Goal: Task Accomplishment & Management: Manage account settings

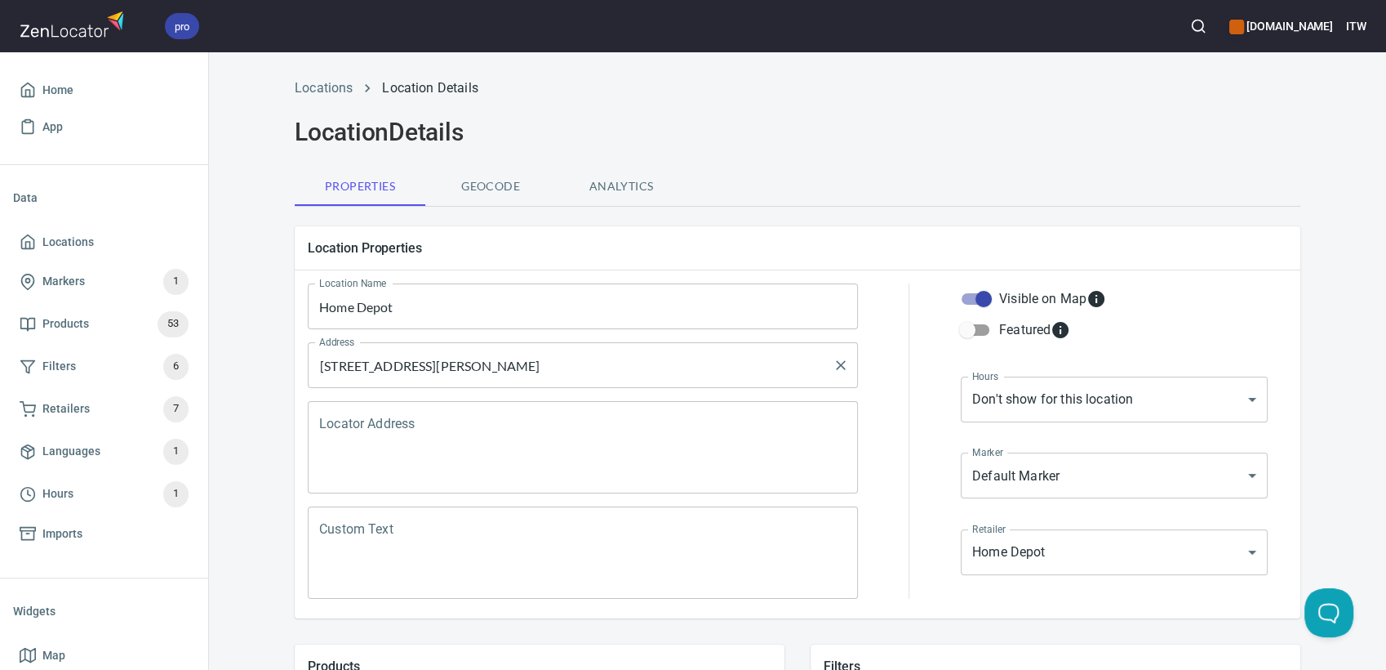
click at [639, 348] on div "90 Billy Bishop Way YORKDALE ON Address" at bounding box center [583, 365] width 550 height 46
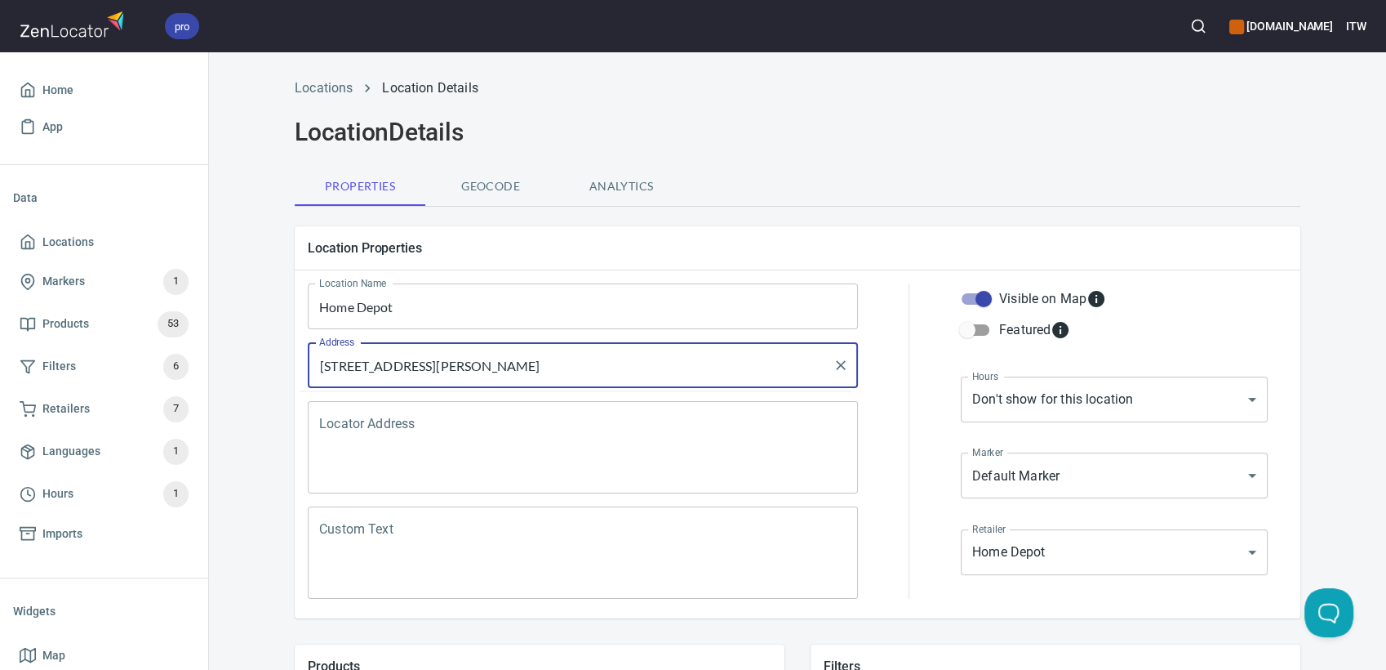
click at [627, 354] on input "90 Billy Bishop Way YORKDALE ON" at bounding box center [570, 364] width 511 height 31
click at [591, 374] on input "90 Billy Bishop Way YORKDALE ON" at bounding box center [570, 364] width 511 height 31
click at [593, 374] on input "90 Billy Bishop Way YORKDALE ON" at bounding box center [570, 364] width 511 height 31
click at [599, 369] on input "90 Billy Bishop Way YORKDALE ON" at bounding box center [570, 364] width 511 height 31
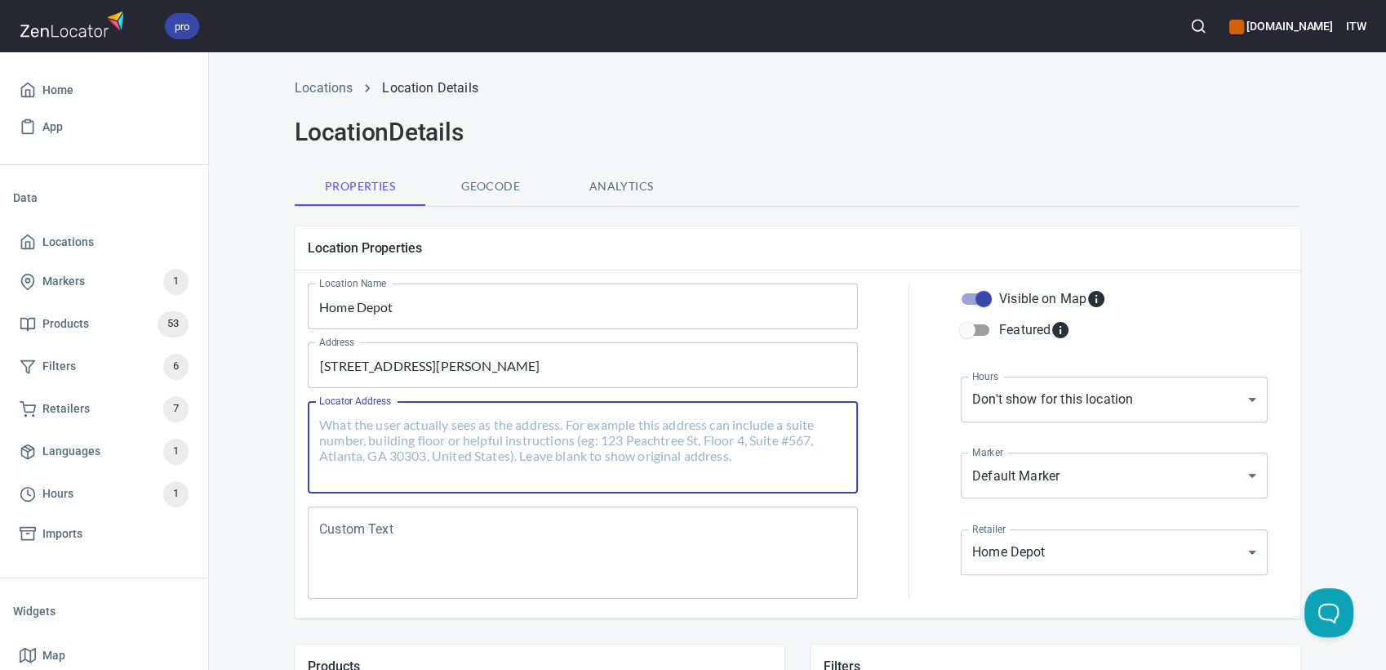
click at [549, 467] on textarea "Locator Address" at bounding box center [582, 447] width 527 height 62
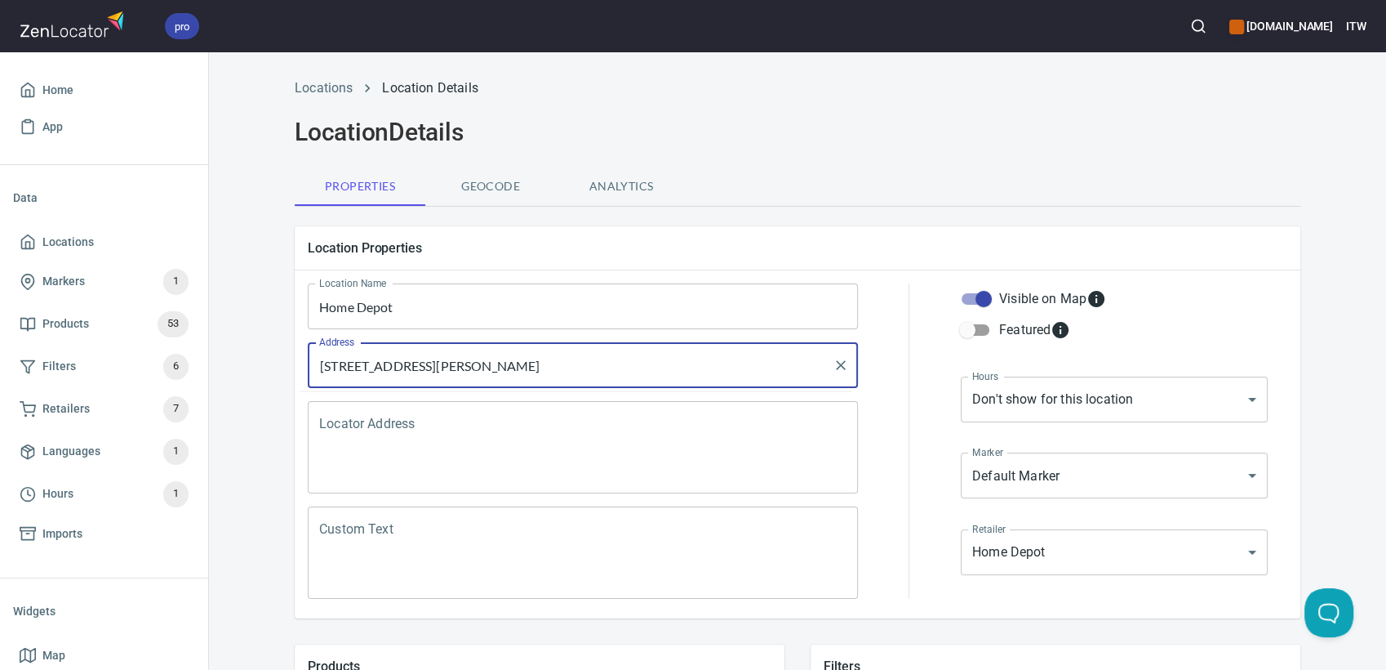
click at [725, 365] on input "90 Billy Bishop Way YORKDALE ON" at bounding box center [570, 364] width 511 height 31
click at [722, 365] on input "90 Billy Bishop Way YORKDALE ON" at bounding box center [570, 364] width 511 height 31
type input "90 Billy Bishop Way YORKDALE ON Canada"
click at [262, 461] on div "Locations Location Details Location Details Properties Geocode Analytics Locati…" at bounding box center [797, 656] width 1177 height 1174
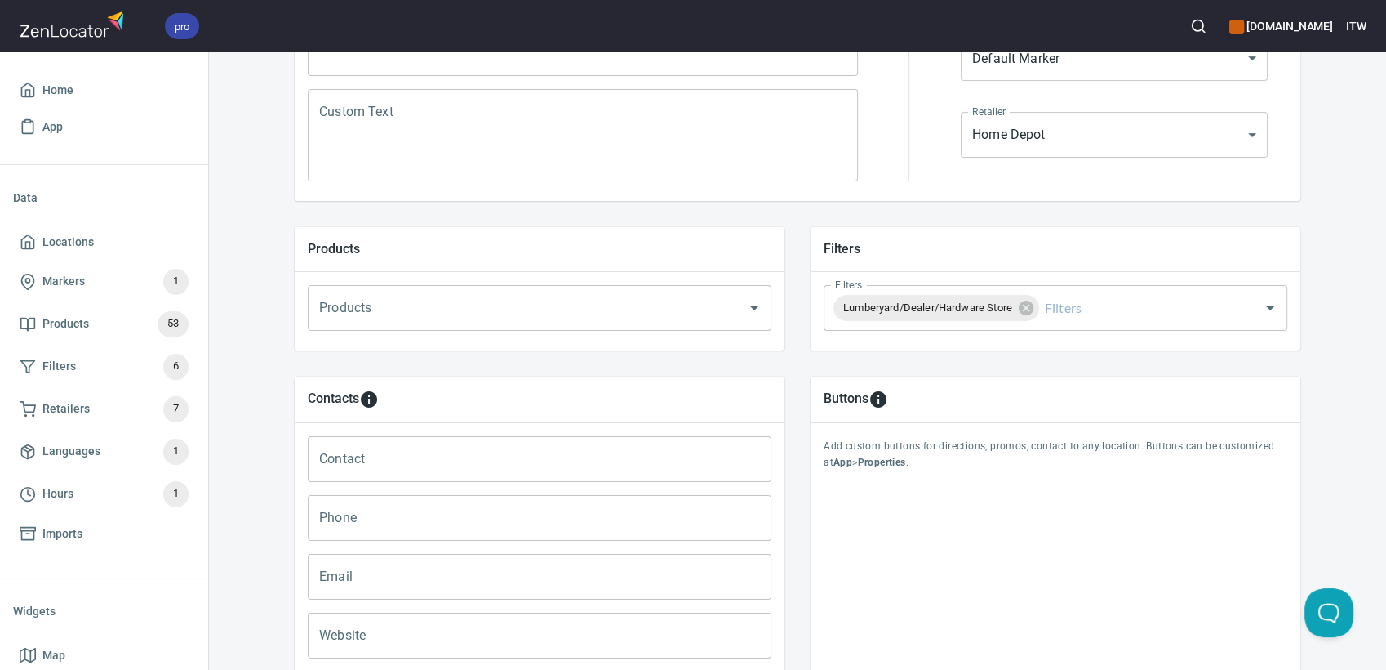
scroll to position [572, 0]
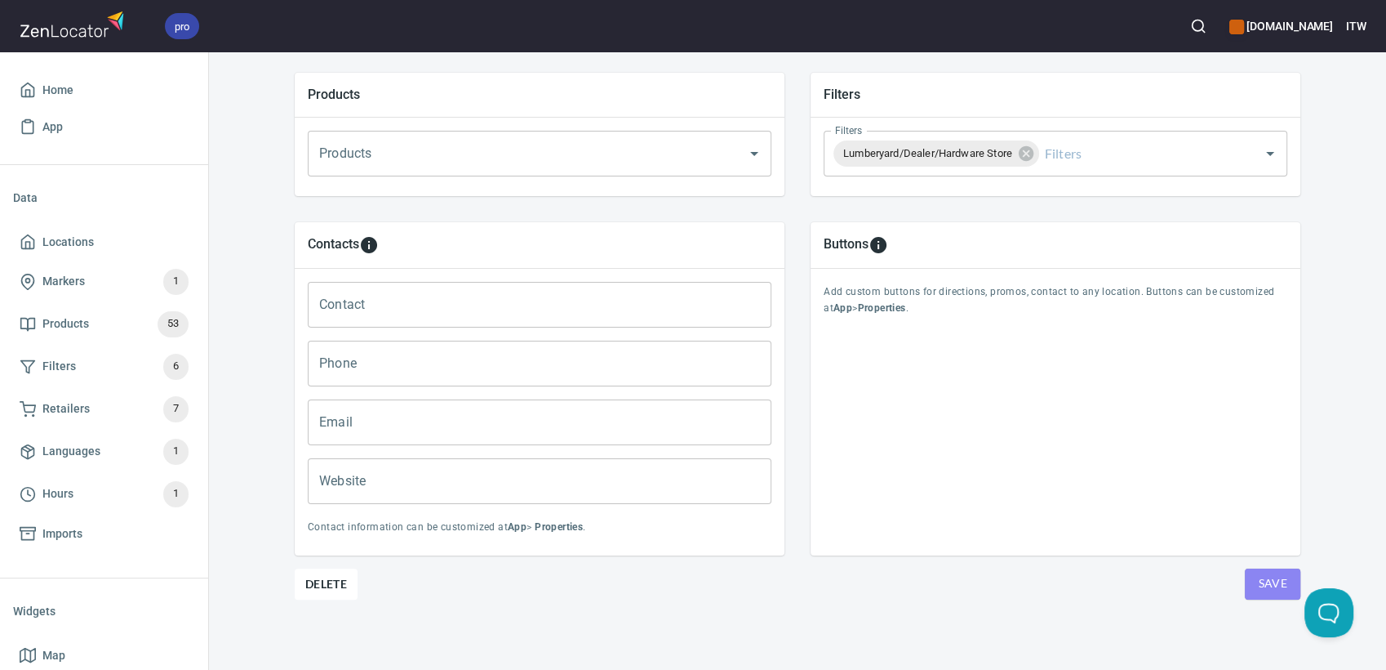
click at [1267, 583] on span "Save" at bounding box center [1272, 583] width 29 height 20
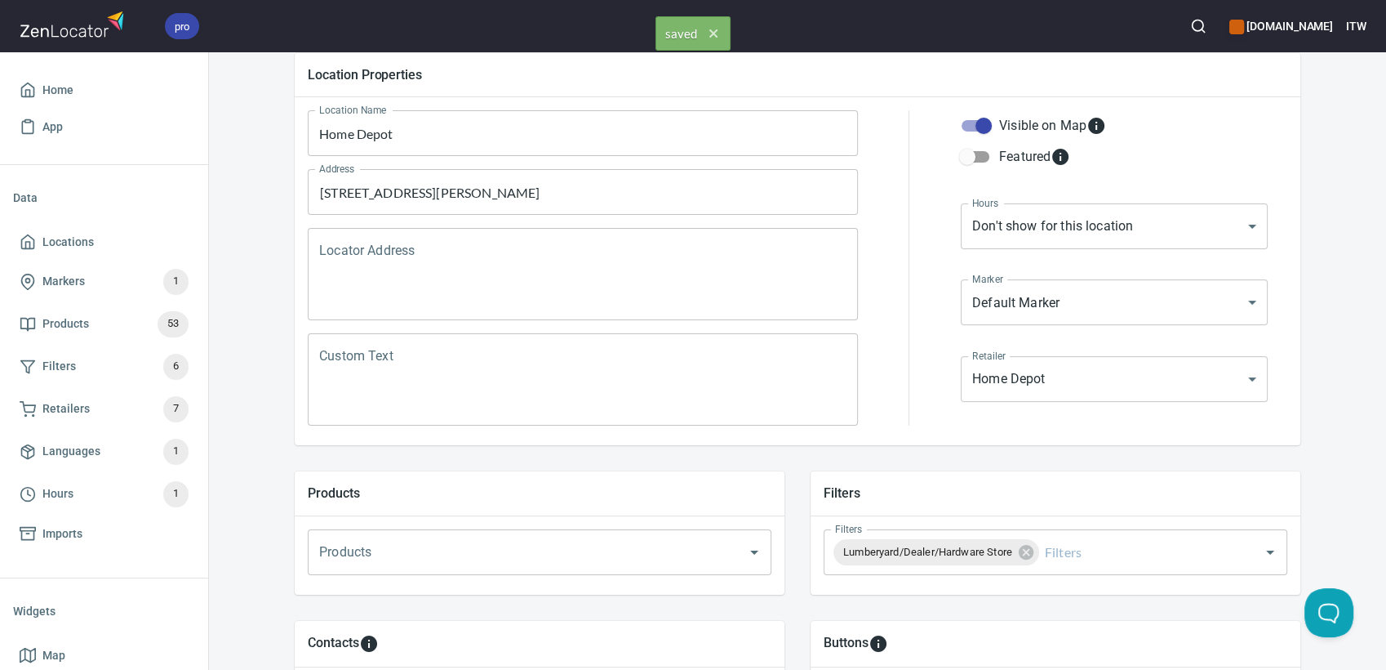
scroll to position [118, 0]
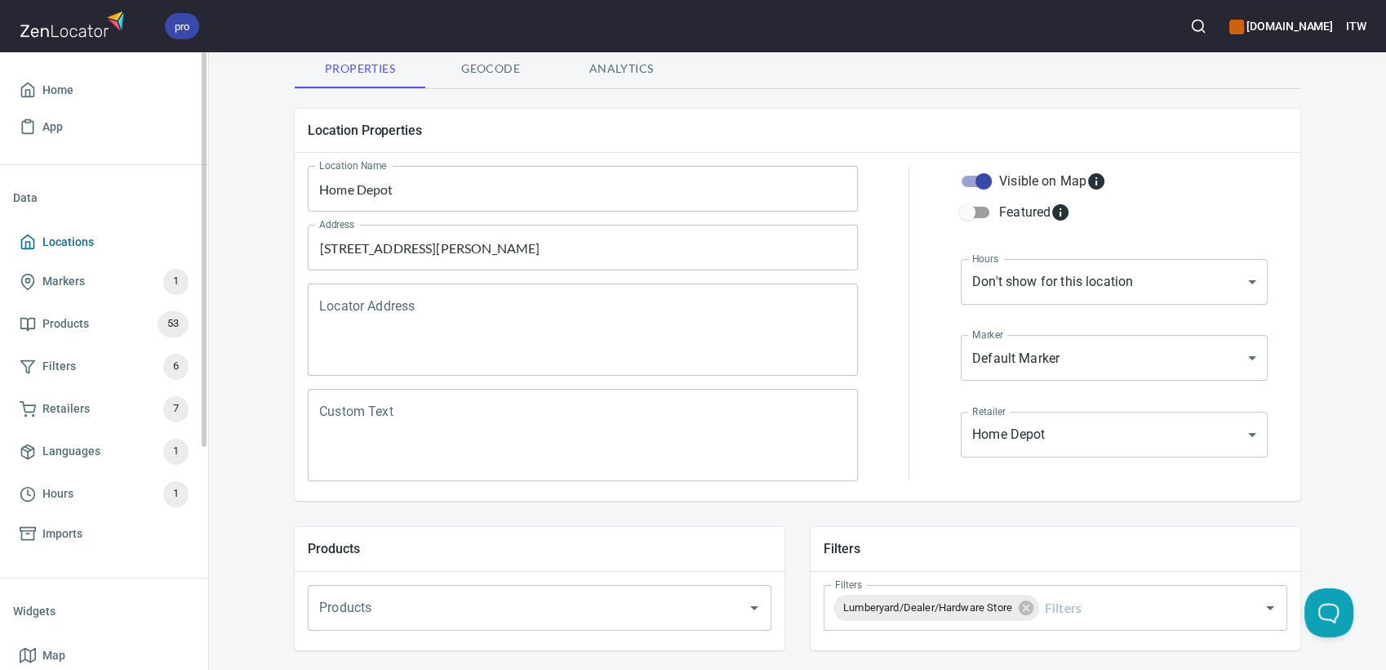
click at [91, 247] on span "Locations" at bounding box center [67, 242] width 51 height 20
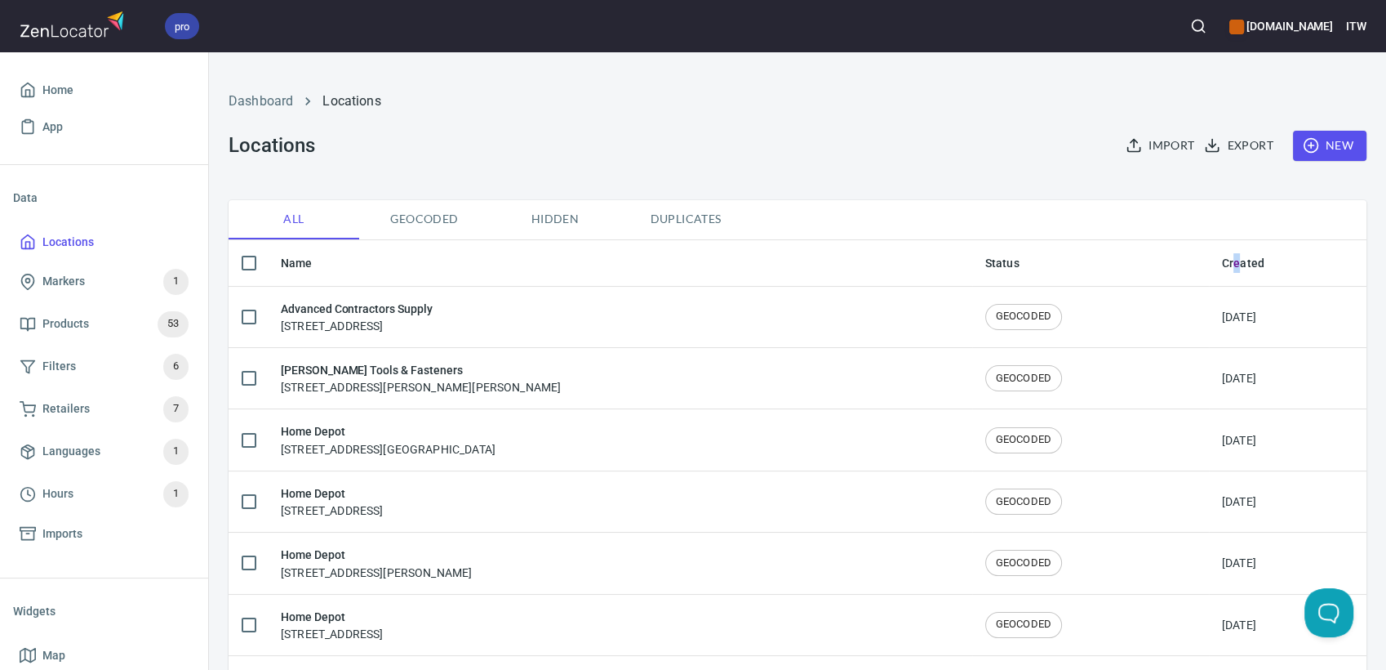
click at [1209, 254] on th "Created" at bounding box center [1288, 263] width 158 height 47
click at [1209, 256] on th "Created" at bounding box center [1288, 263] width 158 height 47
click at [1209, 257] on th "Created" at bounding box center [1288, 263] width 158 height 47
click at [60, 229] on link "Locations" at bounding box center [104, 242] width 182 height 37
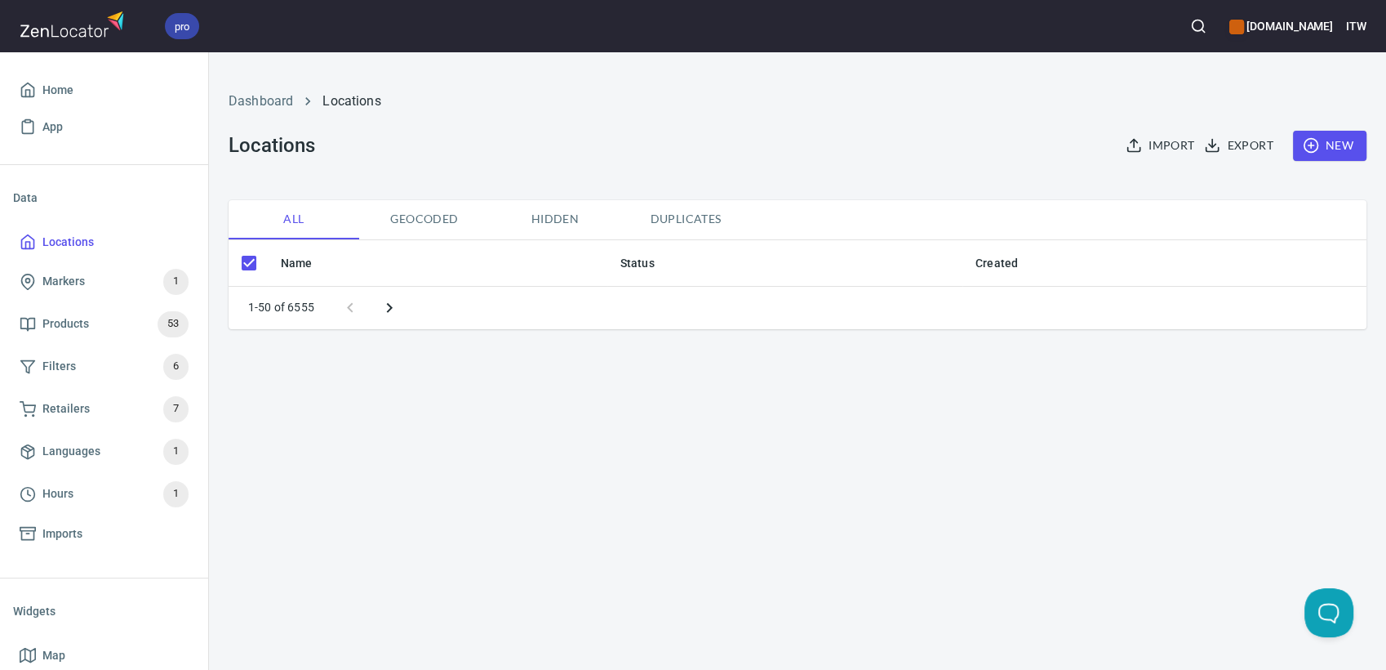
checkbox input "false"
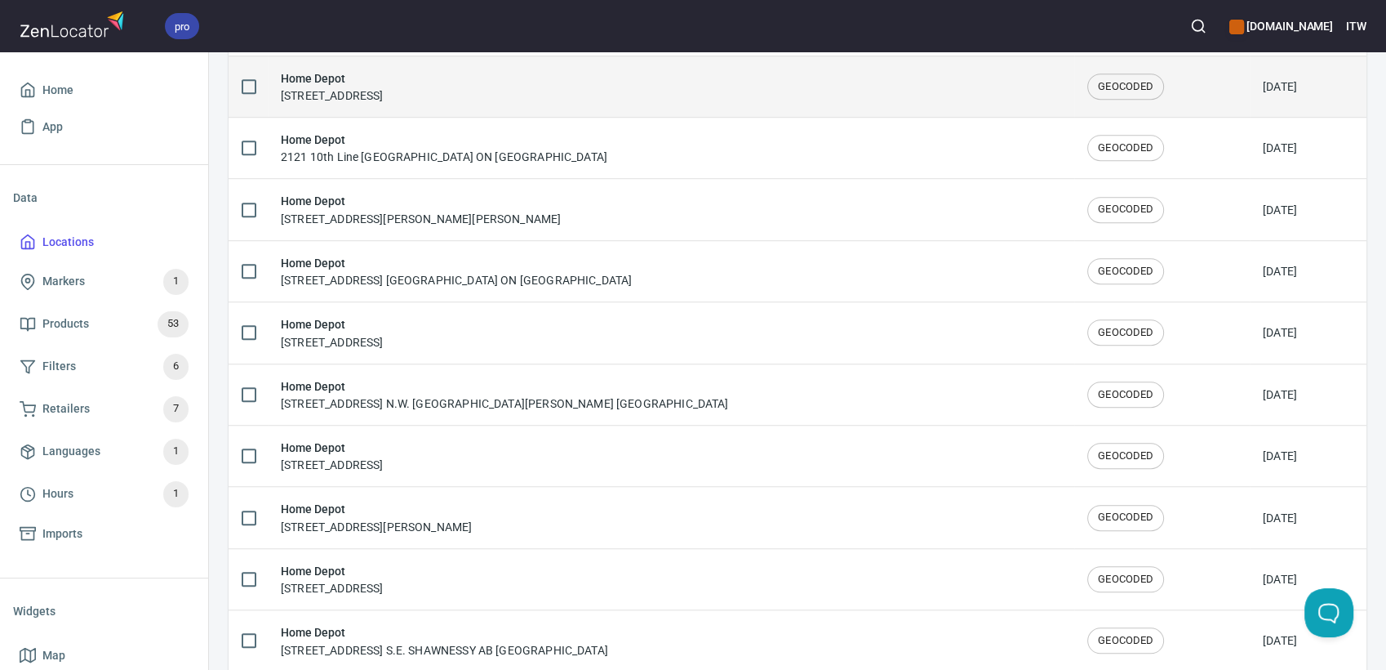
scroll to position [1270, 0]
